Goal: Communication & Community: Answer question/provide support

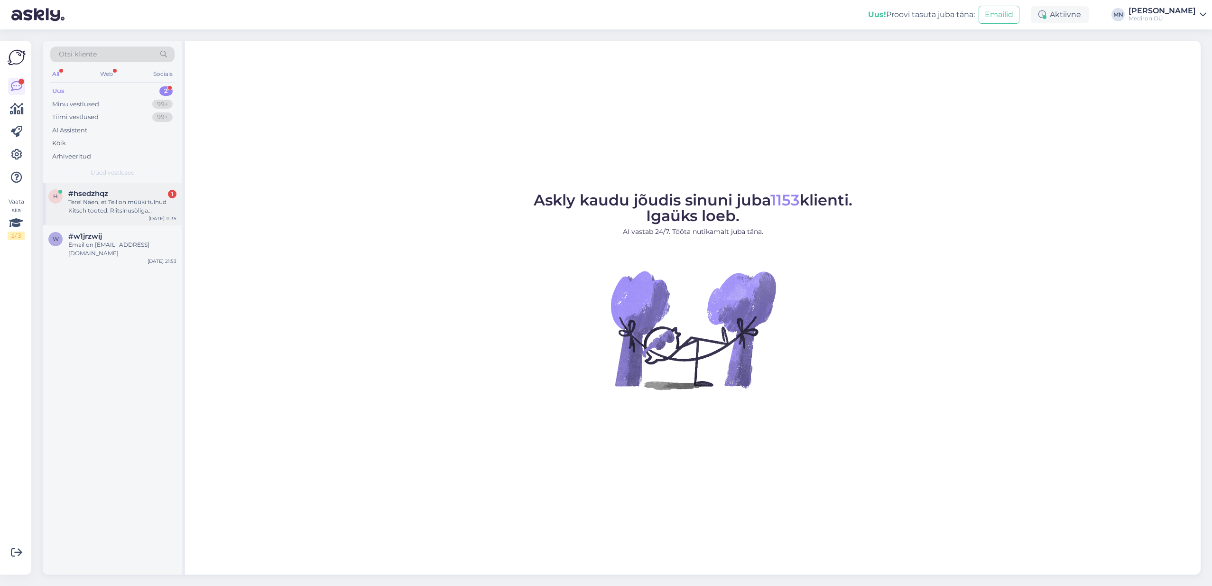
click at [130, 210] on div "Tere! Näen, et Teil on müüki tulnud Kitsch tooted. Riitsinusõliga šampoon on ol…" at bounding box center [122, 206] width 108 height 17
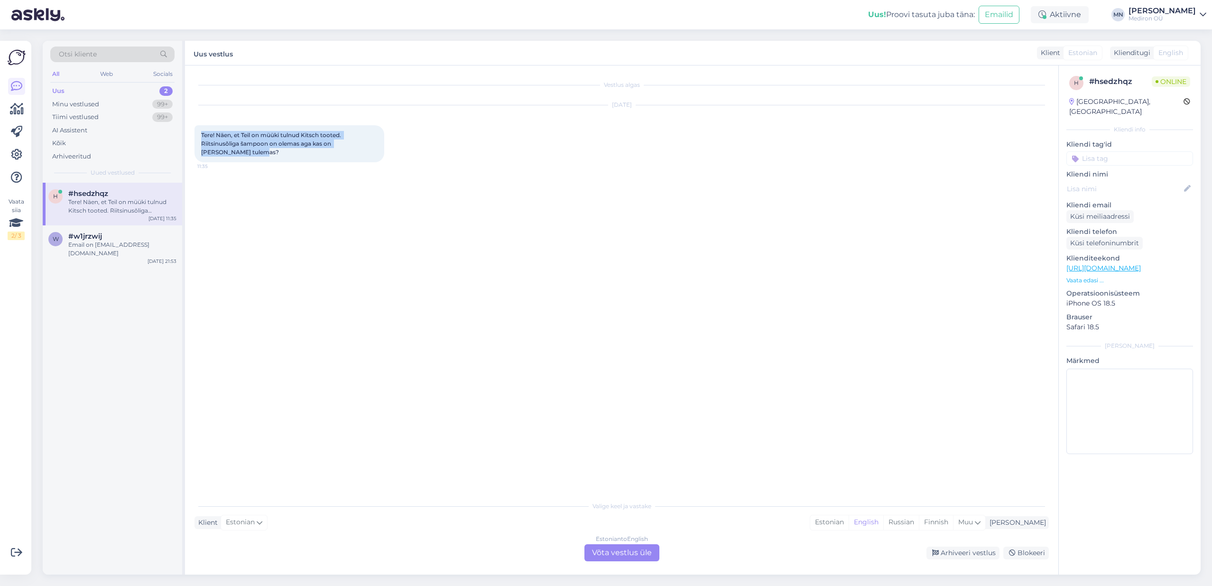
drag, startPoint x: 201, startPoint y: 132, endPoint x: 228, endPoint y: 156, distance: 35.7
click at [228, 156] on div "Tere! Näen, et Teil on müüki tulnud Kitsch tooted. Riitsinusõliga šampoon on ol…" at bounding box center [290, 143] width 190 height 37
copy span "Tere! Näen, et Teil on müüki tulnud Kitsch tooted. Riitsinusõliga šampoon on ol…"
click at [641, 557] on div "Estonian to English Võta vestlus üle" at bounding box center [622, 552] width 75 height 17
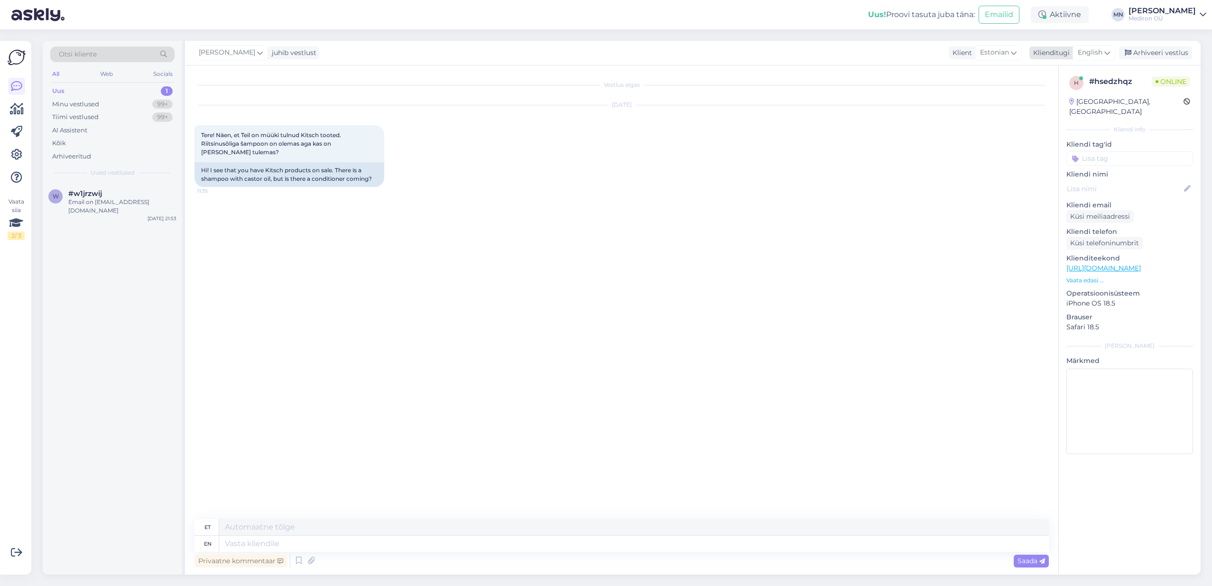
click at [1108, 52] on icon at bounding box center [1108, 52] width 6 height 10
type input "es"
click at [1070, 112] on link "Estonian" at bounding box center [1073, 109] width 104 height 15
click at [221, 140] on span "Tere! Näen, et Teil on müüki tulnud Kitsch tooted. Riitsinusõliga šampoon on ol…" at bounding box center [271, 143] width 141 height 24
drag, startPoint x: 203, startPoint y: 134, endPoint x: 232, endPoint y: 154, distance: 35.3
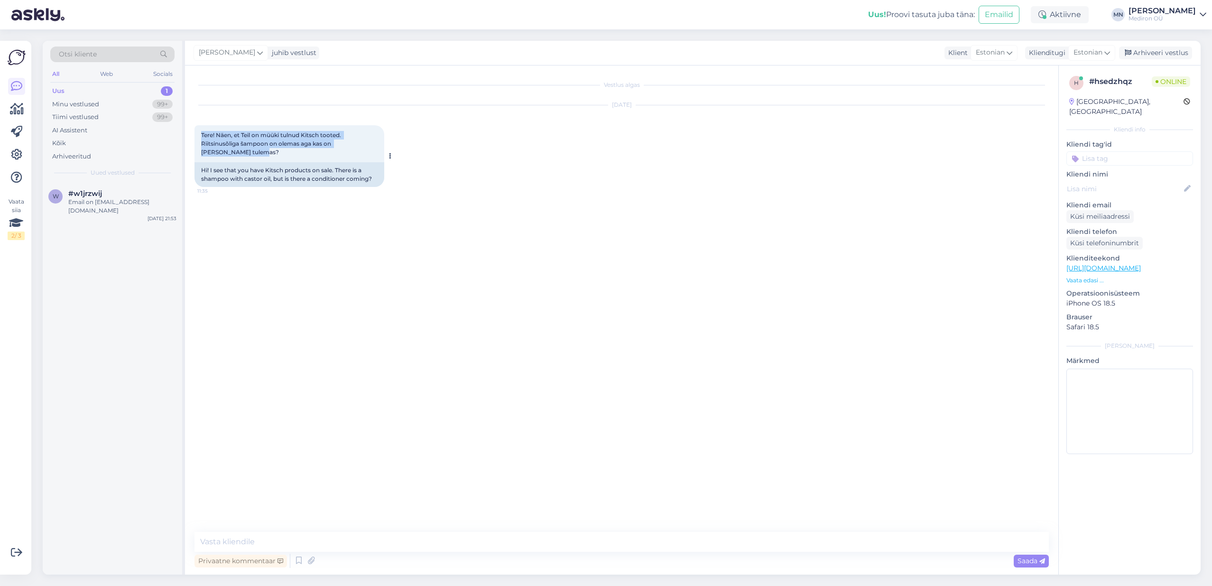
click at [232, 154] on div "Tere! Näen, et Teil on müüki tulnud Kitsch tooted. Riitsinusõliga šampoon on ol…" at bounding box center [290, 143] width 190 height 37
copy span "Tere! Näen, et Teil on müüki tulnud Kitsch tooted. Riitsinusõliga šampoon on ol…"
click at [294, 350] on div "Vestlus algas [DATE] Tere! Näen, et Teil on müüki tulnud Kitsch tooted. Riitsin…" at bounding box center [626, 299] width 863 height 448
click at [323, 552] on div "Privaatne kommentaar Saada" at bounding box center [622, 561] width 855 height 18
click at [321, 548] on textarea at bounding box center [622, 542] width 855 height 20
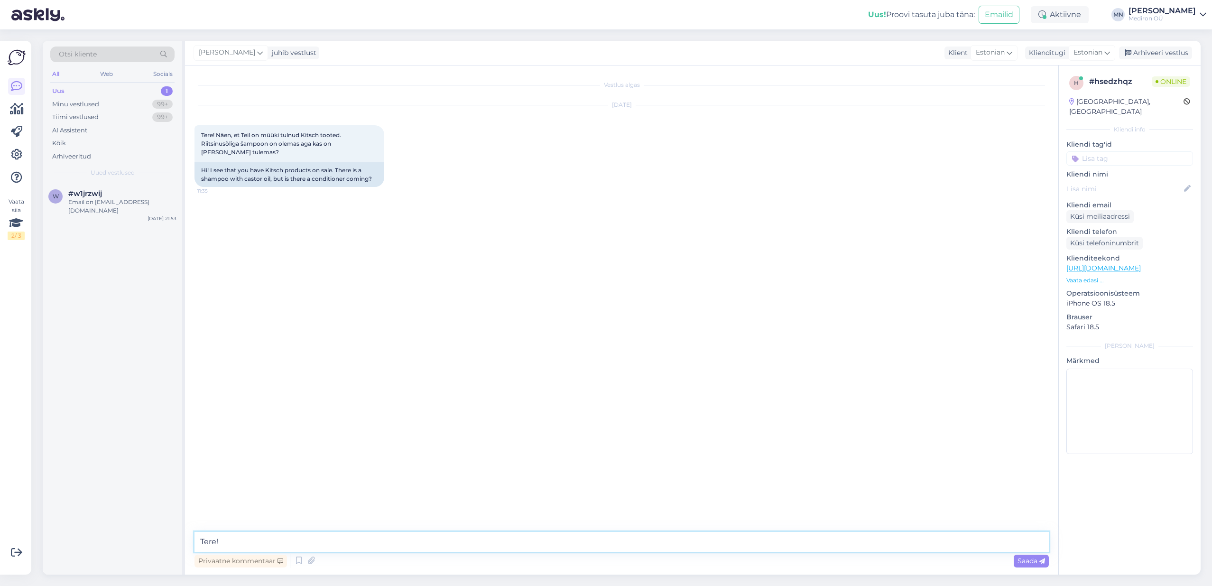
click at [267, 541] on textarea "Tere!" at bounding box center [622, 542] width 855 height 20
type textarea "Tere! Riitsinusõliga palsam võiks [PERSON_NAME] umbes septembri alguses. :)"
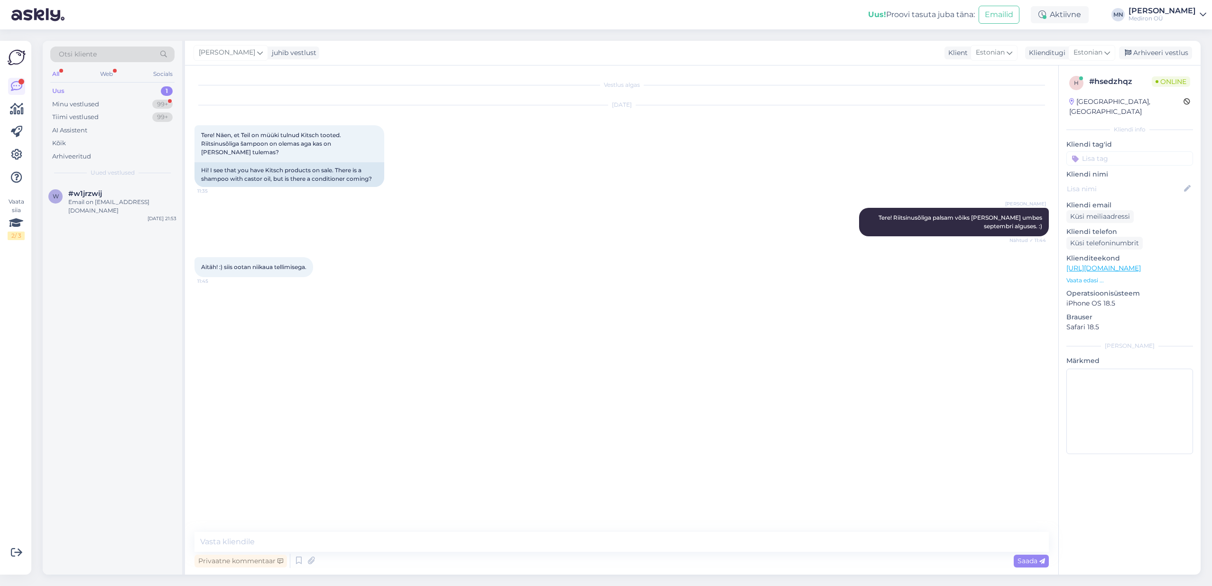
click at [291, 271] on div "Aitäh! :) siis ootan niikaua tellimisega. 11:45" at bounding box center [254, 267] width 119 height 20
click at [914, 222] on div "[PERSON_NAME] Tere! Riitsinusõliga palsam võiks [PERSON_NAME] umbes septembri a…" at bounding box center [954, 222] width 190 height 28
click at [368, 538] on textarea at bounding box center [622, 542] width 855 height 20
type textarea "Võtke heaks ja ilusat päeva jätku!"
